Goal: Information Seeking & Learning: Compare options

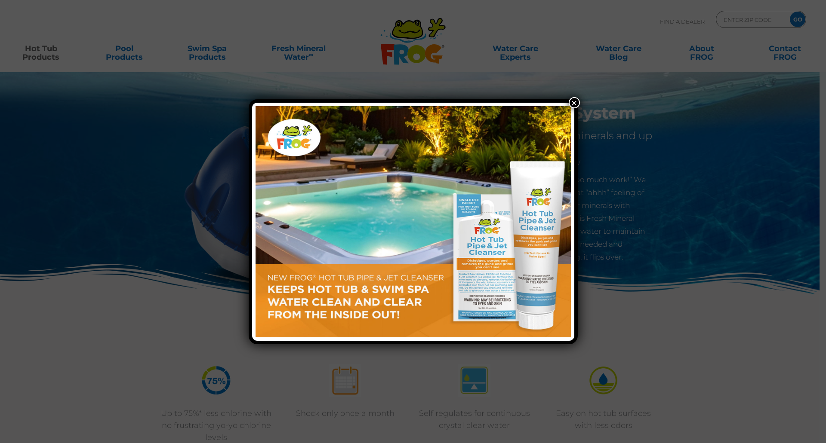
click at [570, 101] on button "×" at bounding box center [574, 102] width 11 height 11
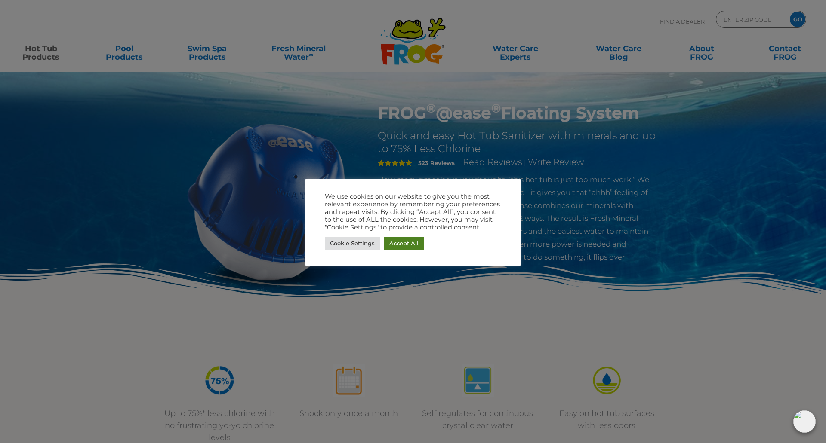
click at [393, 243] on link "Accept All" at bounding box center [404, 243] width 40 height 13
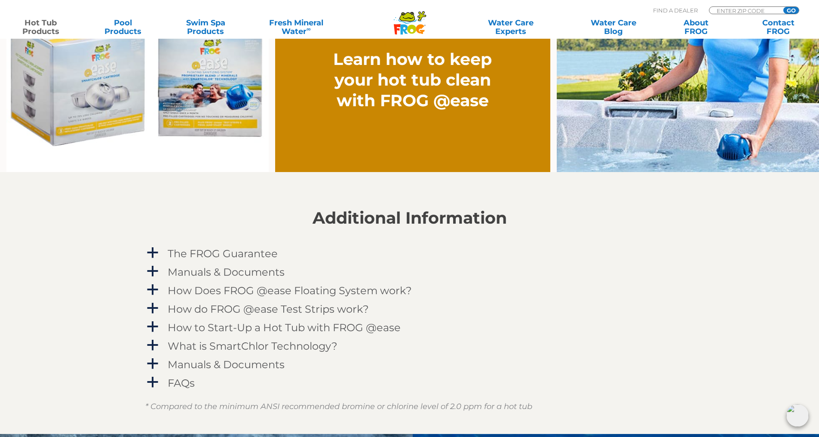
scroll to position [774, 0]
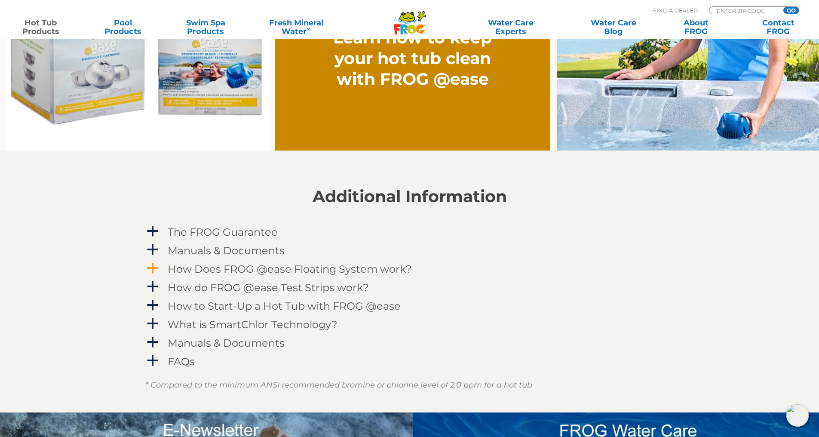
click at [151, 271] on span "a" at bounding box center [152, 268] width 13 height 13
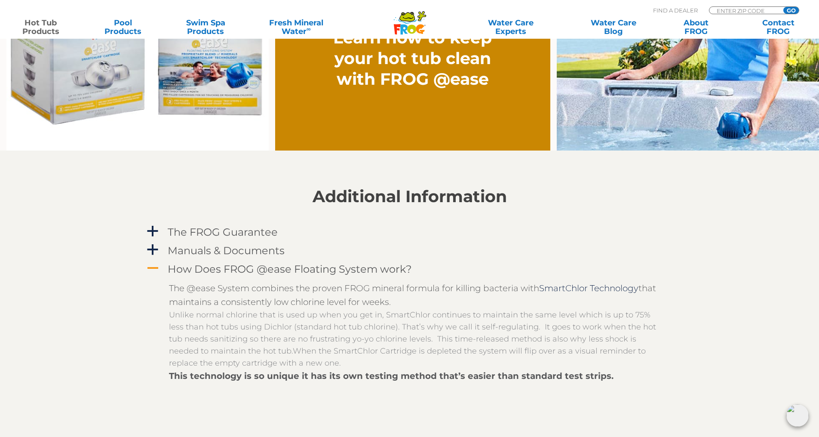
click at [151, 271] on span "A" at bounding box center [152, 268] width 13 height 13
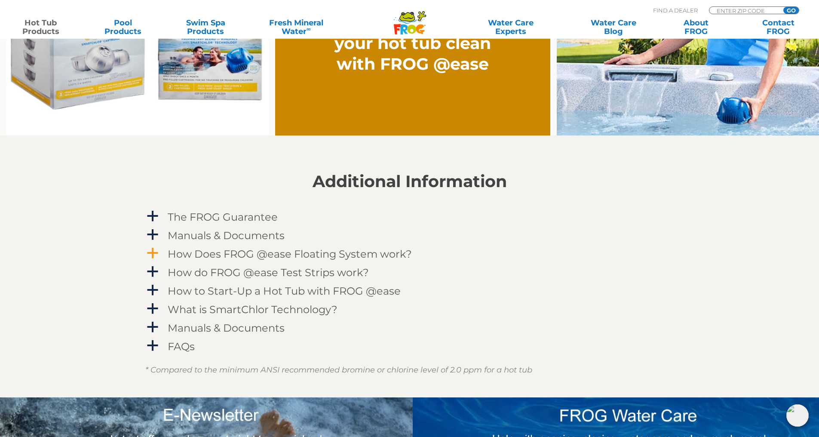
scroll to position [803, 0]
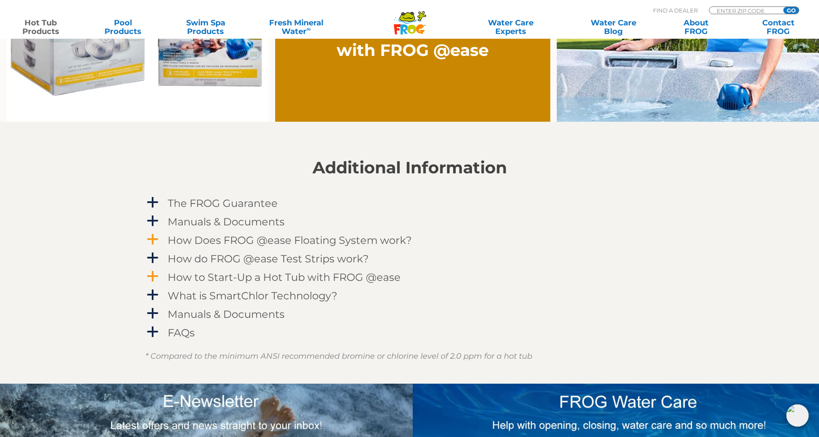
click at [148, 280] on span "a" at bounding box center [152, 276] width 13 height 13
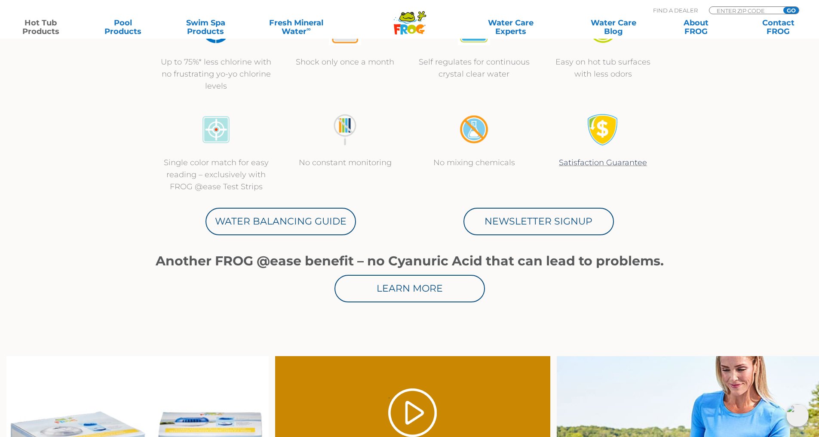
scroll to position [287, 0]
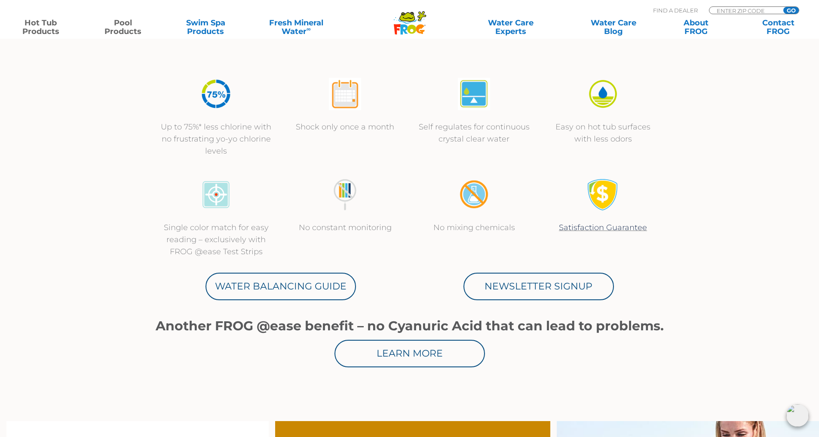
click at [129, 35] on link "Pool Products" at bounding box center [123, 26] width 64 height 17
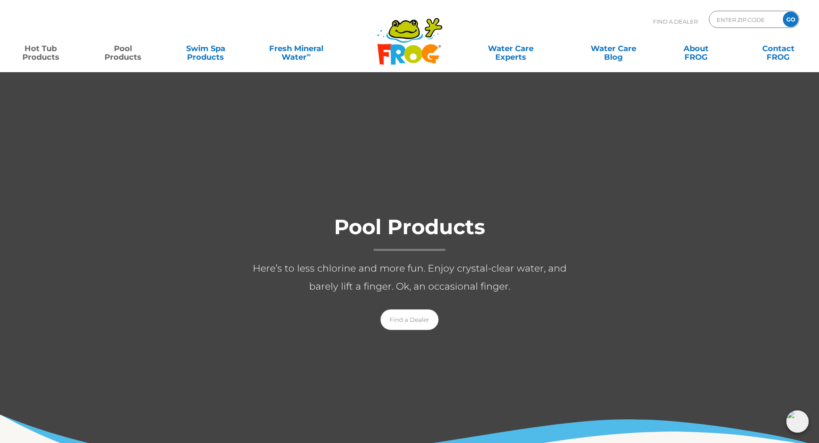
click at [46, 48] on link "Hot Tub Products" at bounding box center [41, 48] width 64 height 17
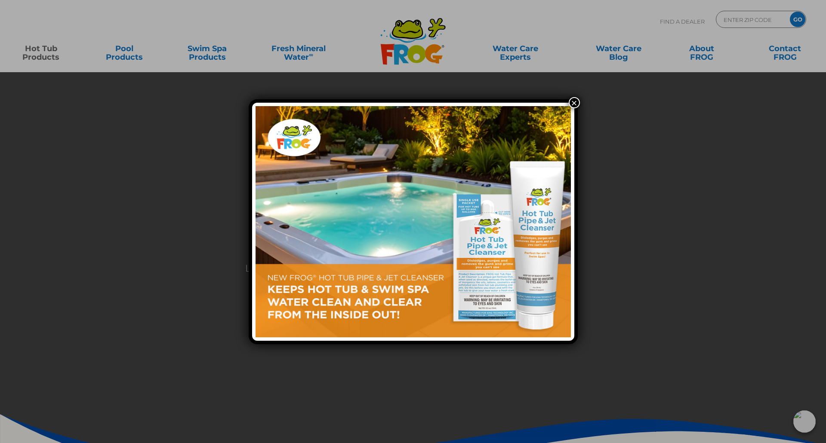
click at [573, 101] on button "×" at bounding box center [574, 102] width 11 height 11
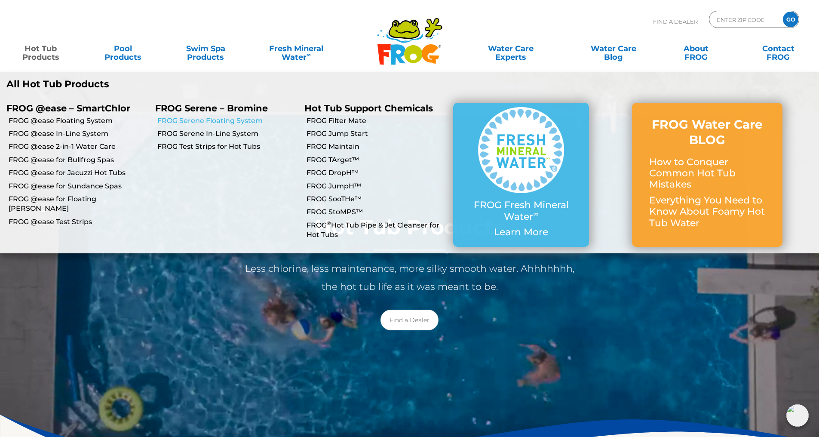
click at [185, 121] on link "FROG Serene Floating System" at bounding box center [227, 120] width 140 height 9
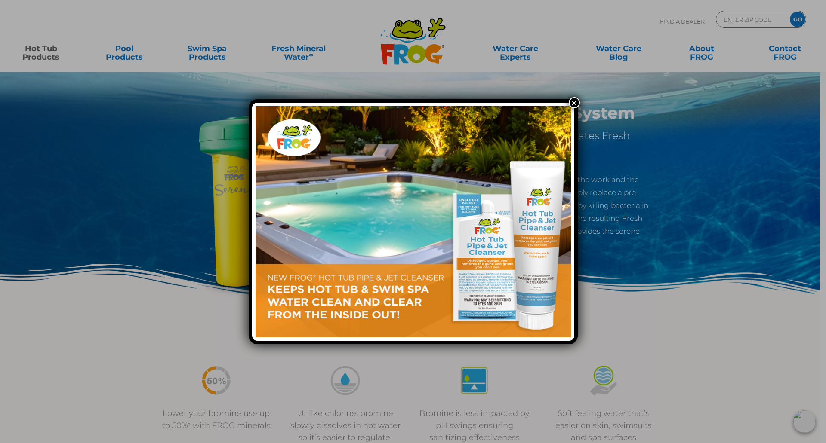
click at [572, 95] on div "×" at bounding box center [413, 221] width 826 height 443
click at [569, 101] on button "×" at bounding box center [574, 102] width 11 height 11
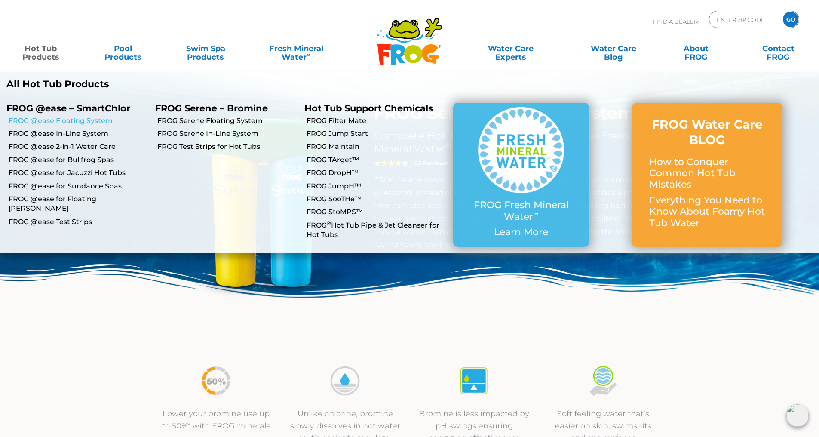
click at [49, 120] on link "FROG @ease Floating System" at bounding box center [79, 120] width 140 height 9
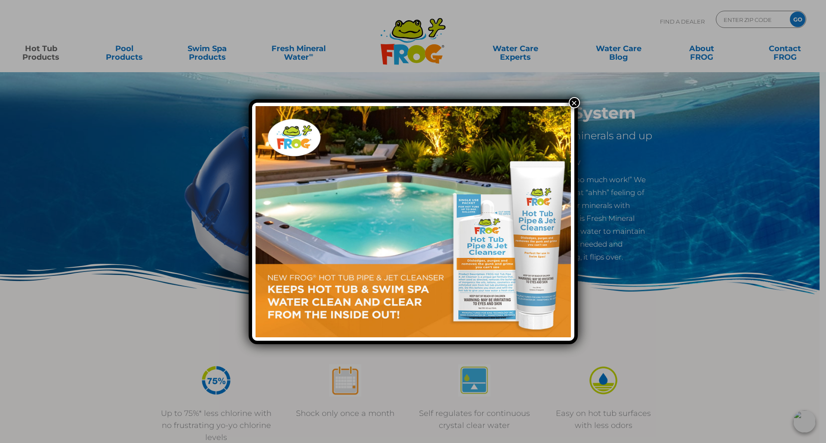
click at [573, 104] on button "×" at bounding box center [574, 102] width 11 height 11
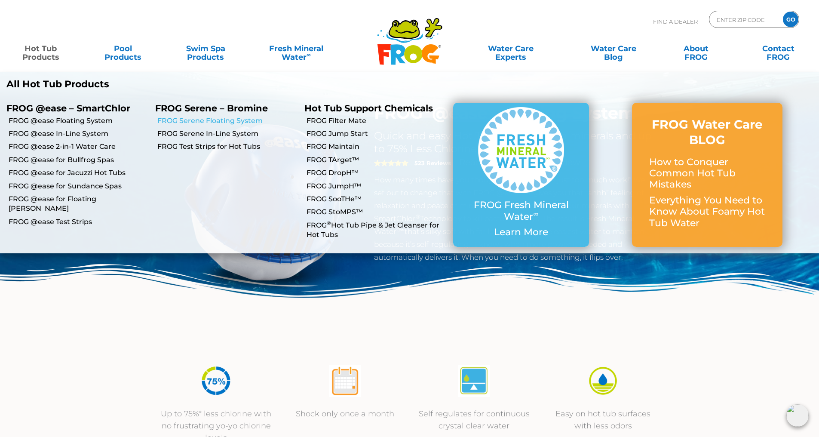
click at [189, 121] on link "FROG Serene Floating System" at bounding box center [227, 120] width 140 height 9
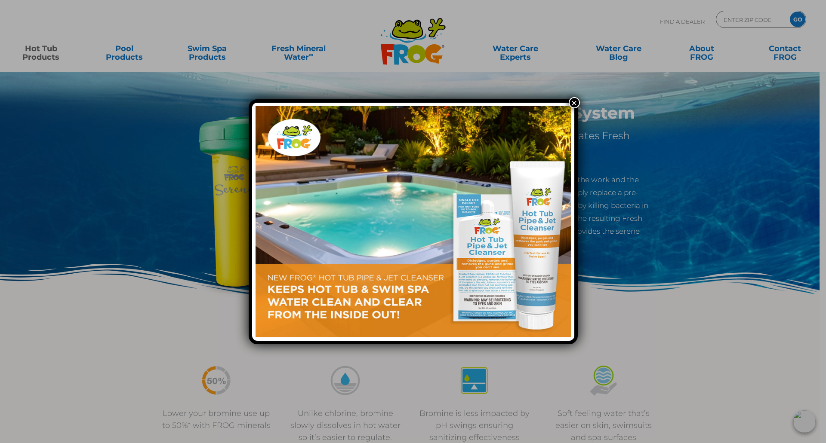
click at [574, 102] on button "×" at bounding box center [574, 102] width 11 height 11
